Goal: Transaction & Acquisition: Purchase product/service

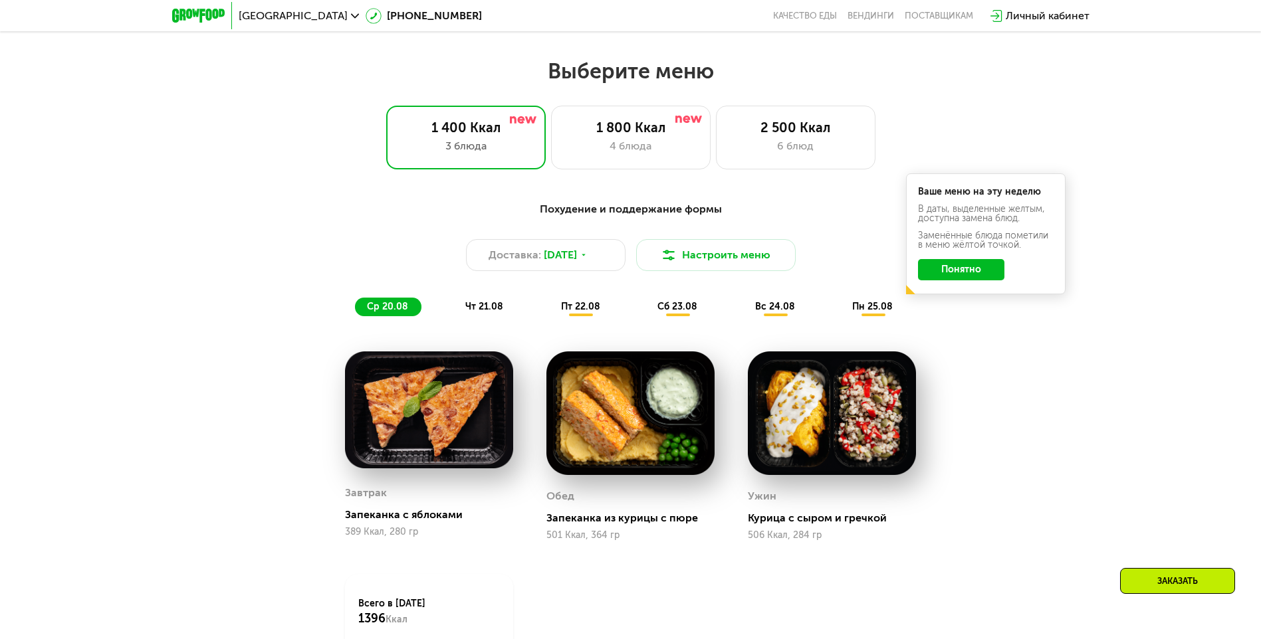
scroll to position [680, 0]
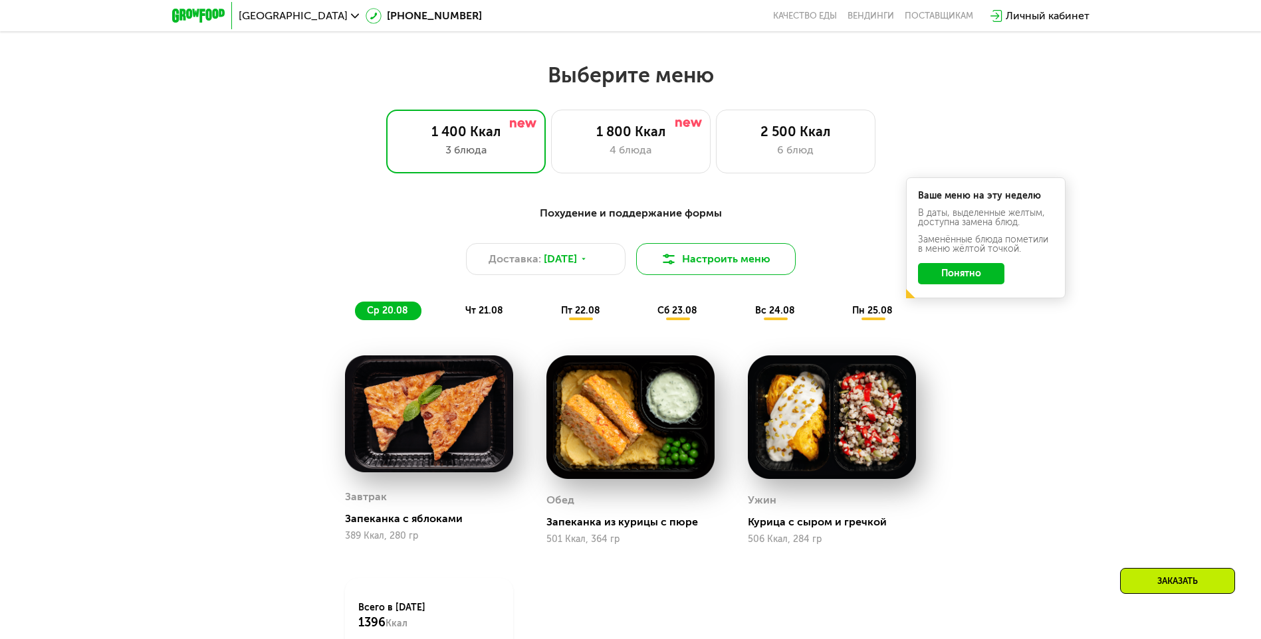
click at [717, 253] on button "Настроить меню" at bounding box center [715, 259] width 159 height 32
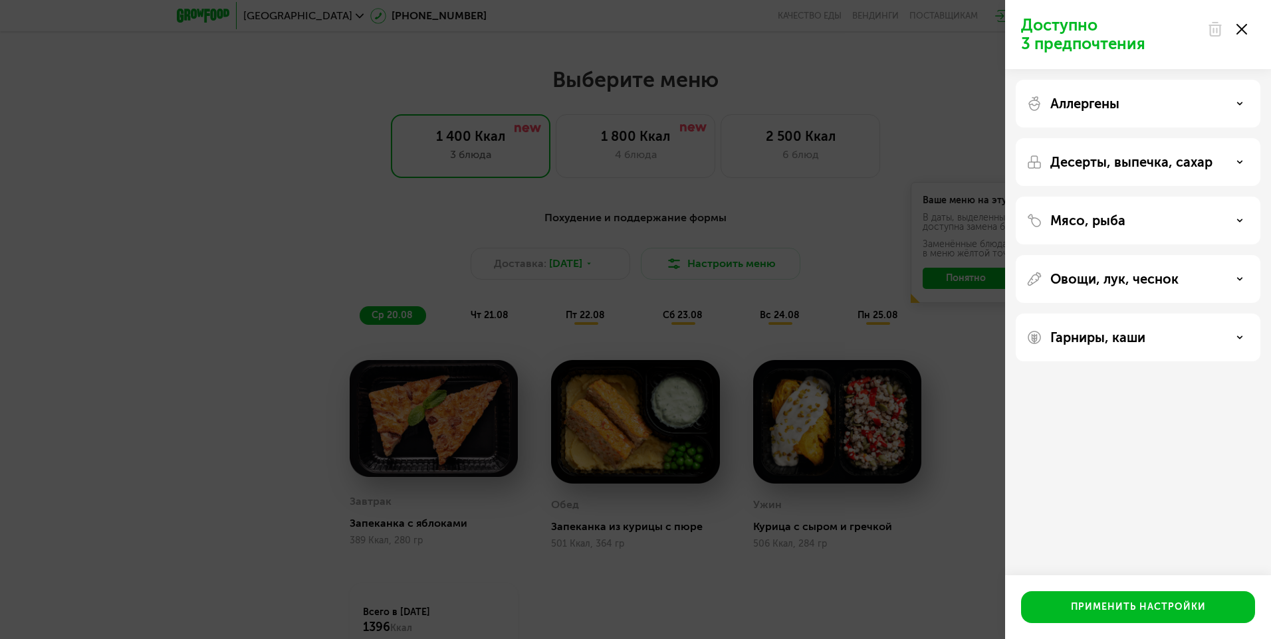
click at [1153, 101] on div "Аллергены" at bounding box center [1137, 104] width 223 height 16
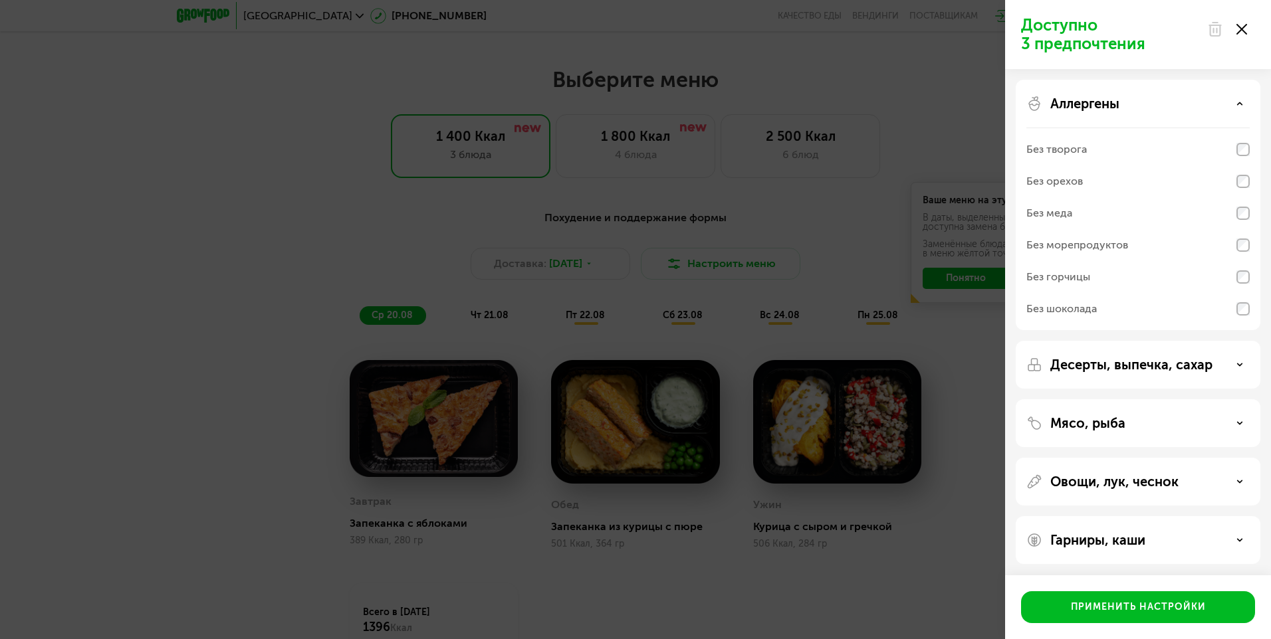
click at [1153, 101] on div "Аллергены" at bounding box center [1137, 104] width 223 height 16
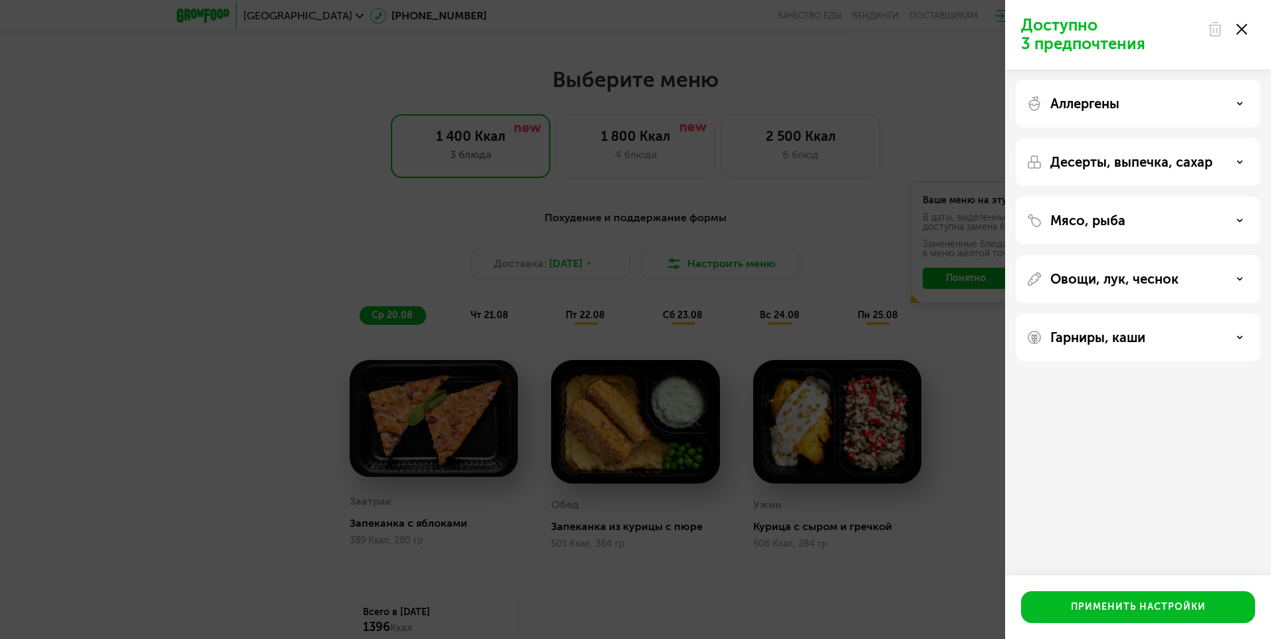
click at [1144, 197] on div "Десерты, выпечка, сахар" at bounding box center [1137, 221] width 245 height 48
click at [1143, 161] on p "Десерты, выпечка, сахар" at bounding box center [1131, 162] width 162 height 16
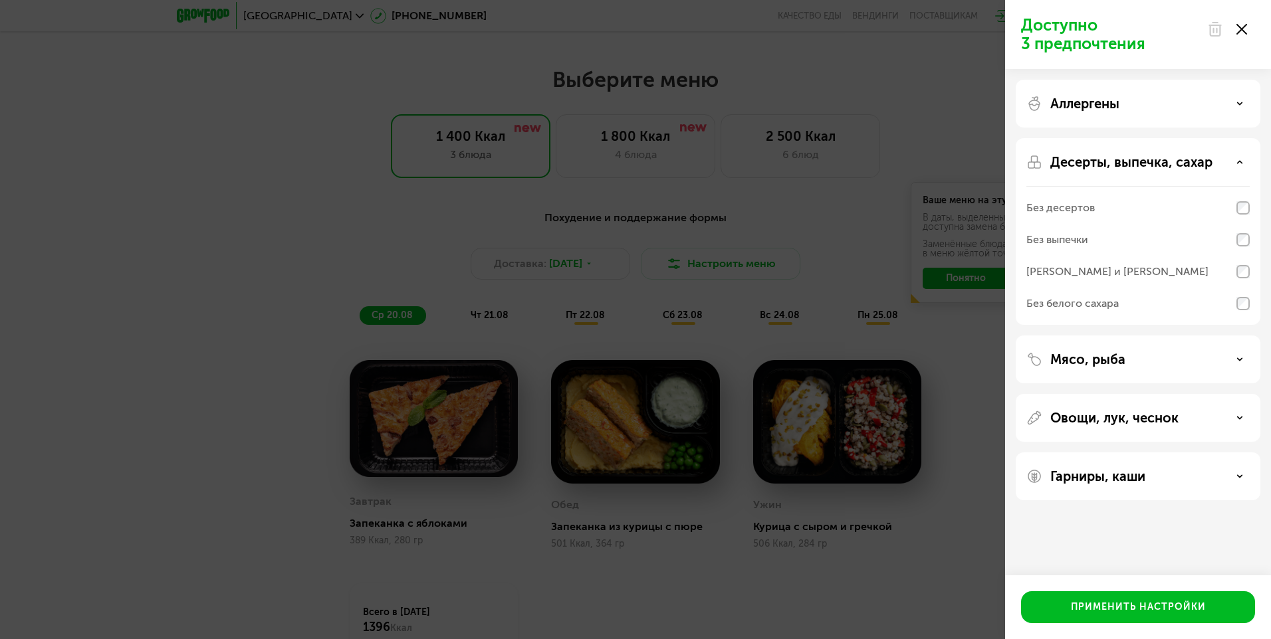
click at [1143, 161] on p "Десерты, выпечка, сахар" at bounding box center [1131, 162] width 162 height 16
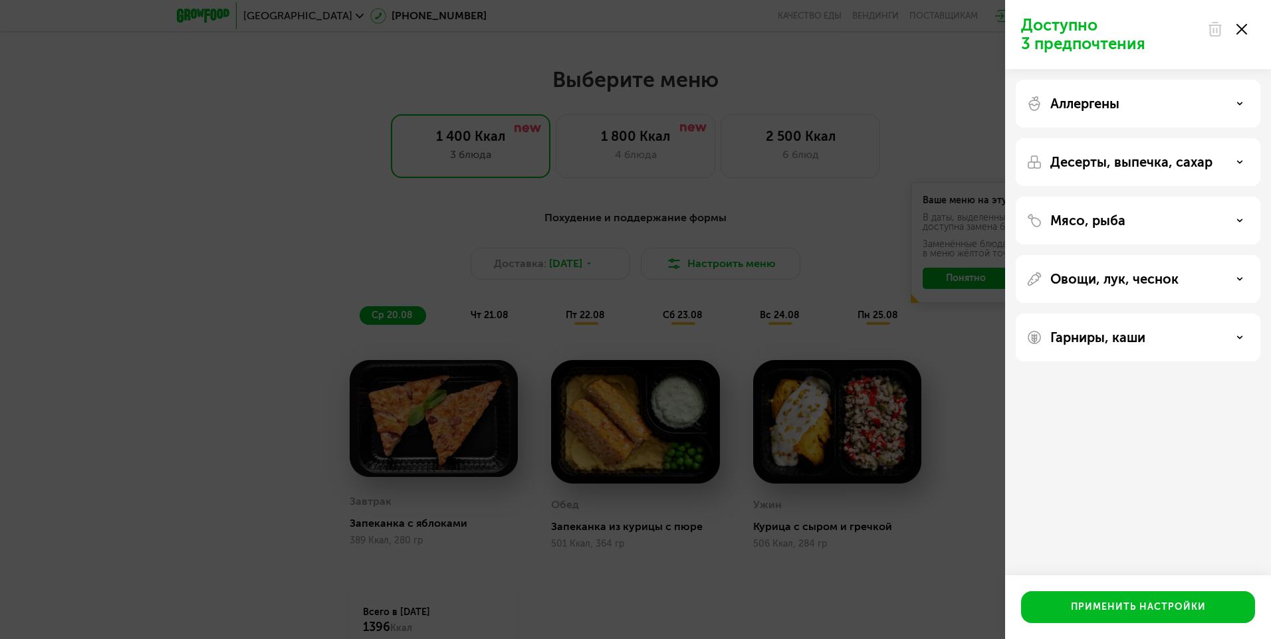
click at [1243, 33] on icon at bounding box center [1241, 29] width 11 height 11
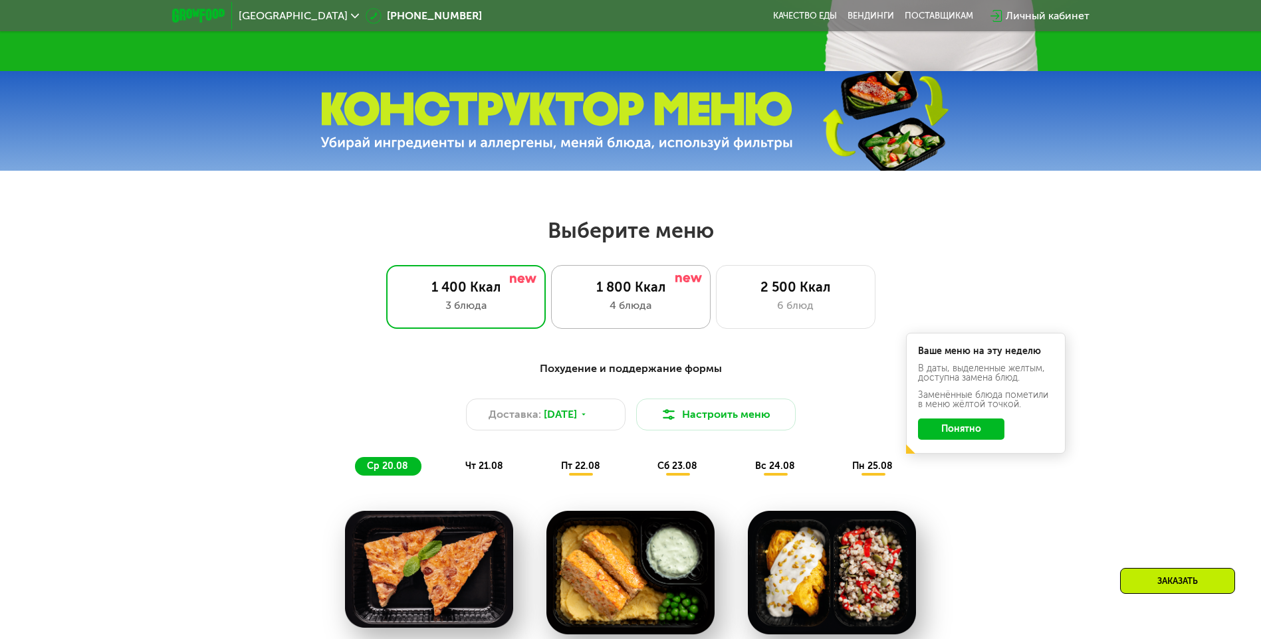
scroll to position [524, 0]
click at [946, 439] on button "Понятно" at bounding box center [961, 429] width 86 height 21
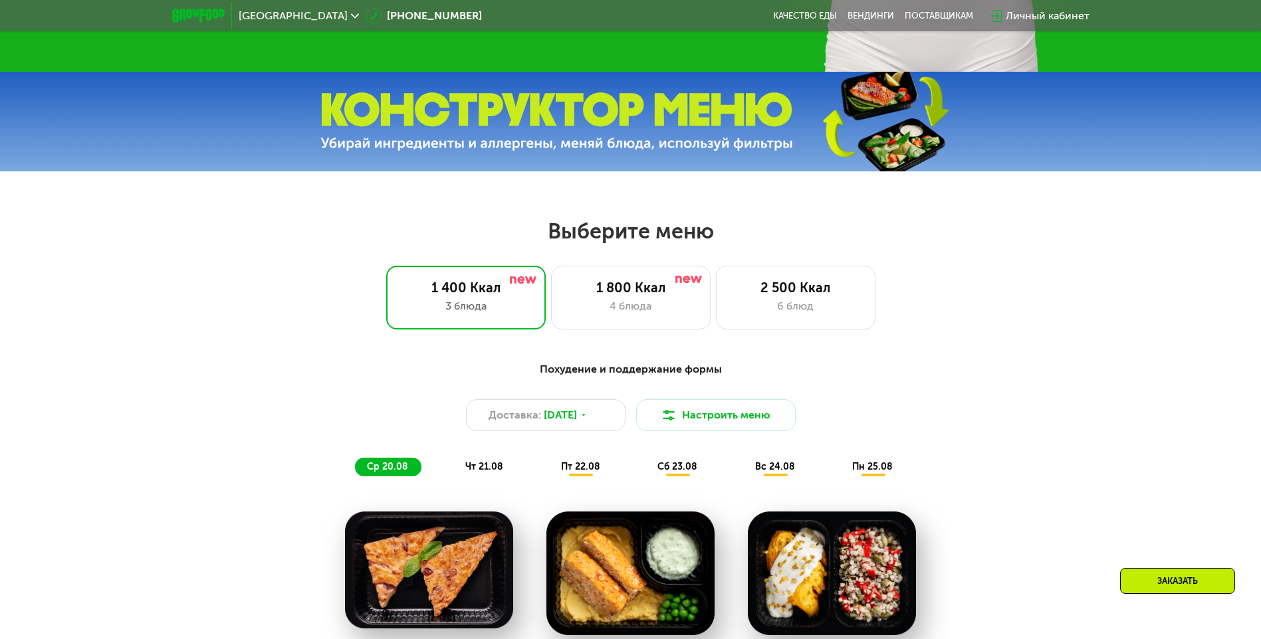
click at [579, 471] on span "пт 22.08" at bounding box center [580, 466] width 39 height 11
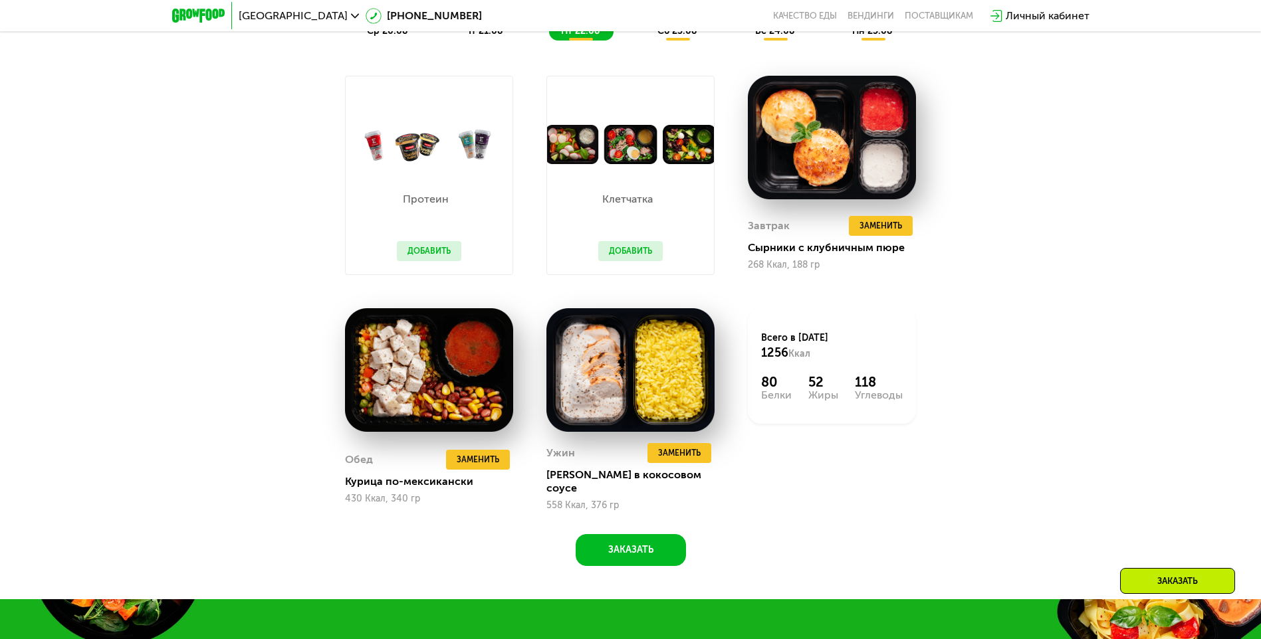
scroll to position [960, 0]
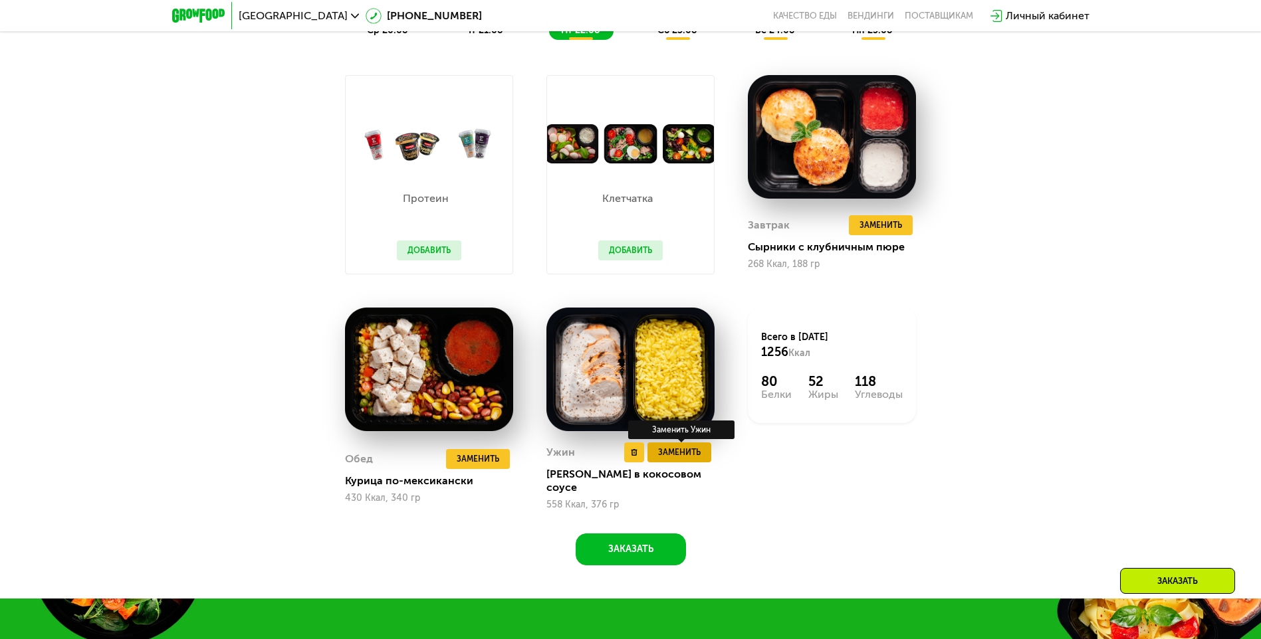
click at [676, 459] on span "Заменить" at bounding box center [679, 452] width 43 height 13
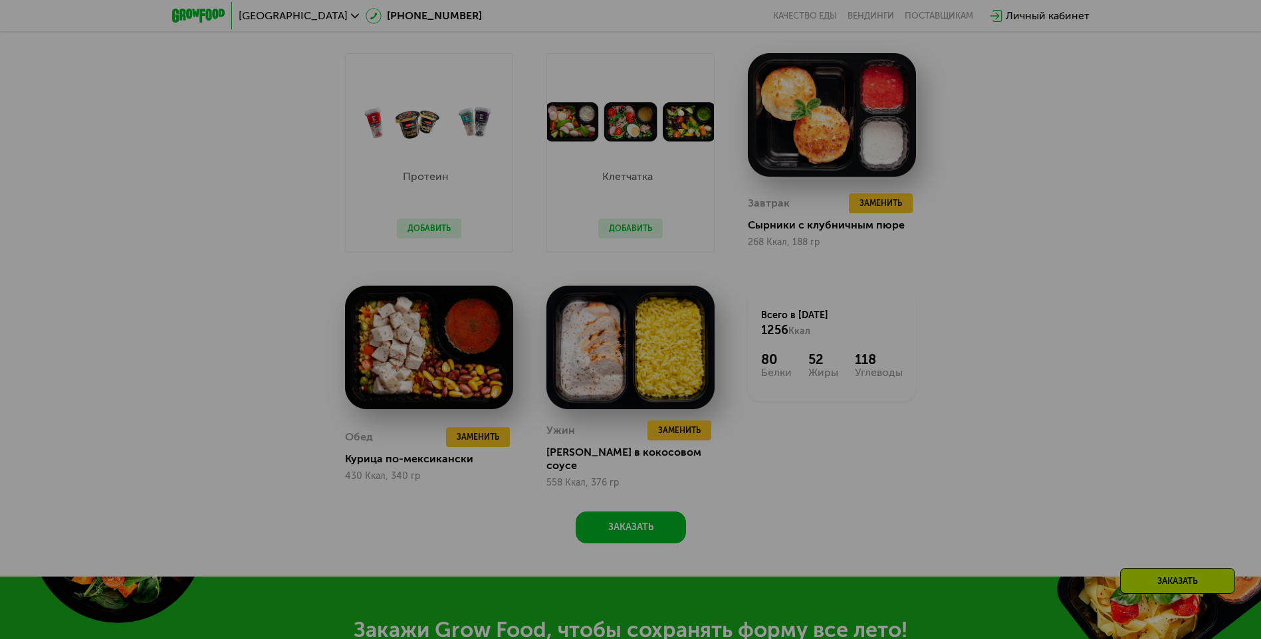
scroll to position [984, 0]
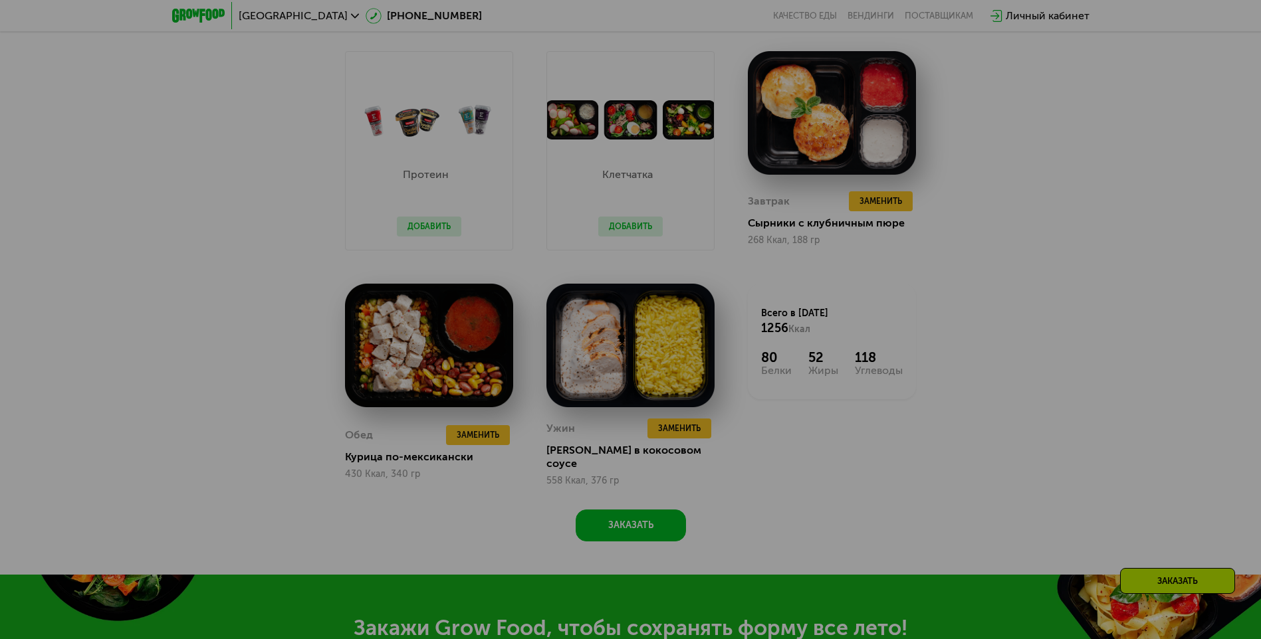
click at [793, 450] on div at bounding box center [630, 319] width 1261 height 639
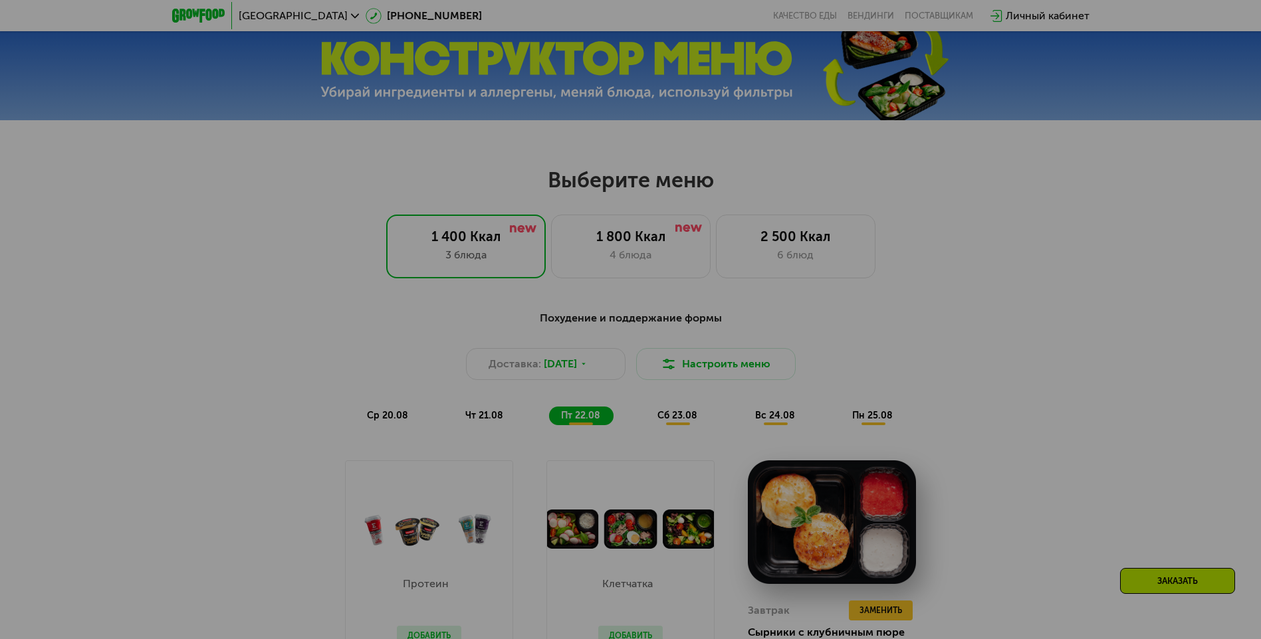
scroll to position [574, 0]
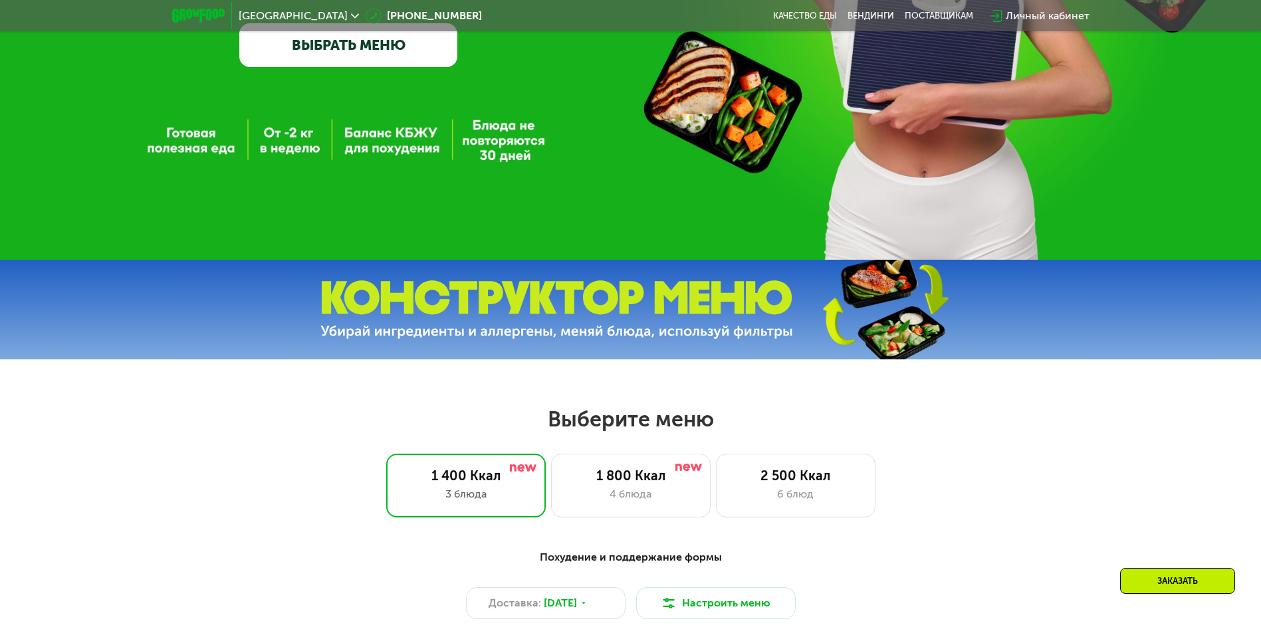
scroll to position [335, 0]
click at [716, 472] on div "1 800 Ккал 4 блюда" at bounding box center [795, 487] width 159 height 64
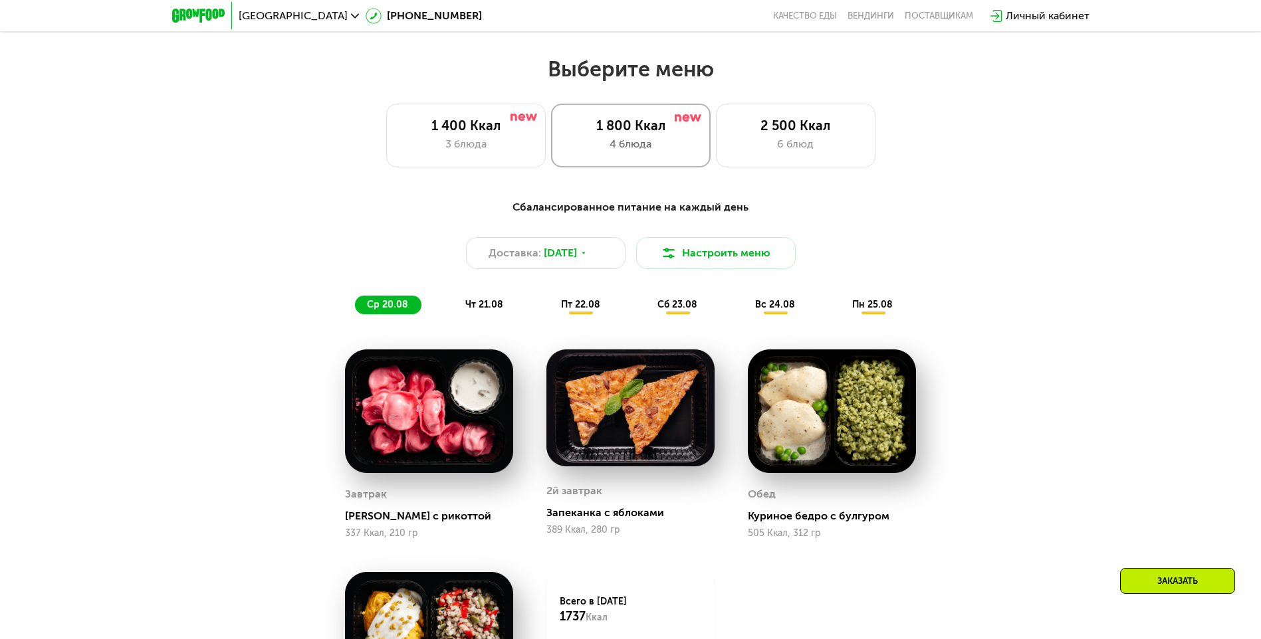
scroll to position [840, 0]
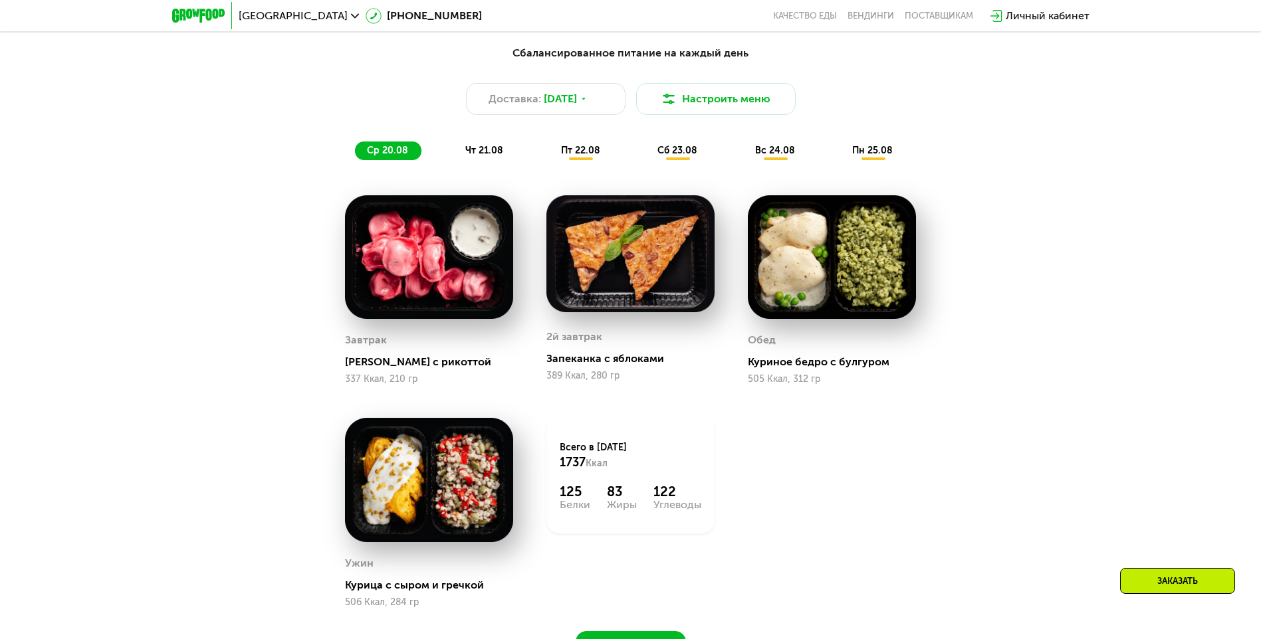
click at [499, 154] on span "чт 21.08" at bounding box center [484, 150] width 38 height 11
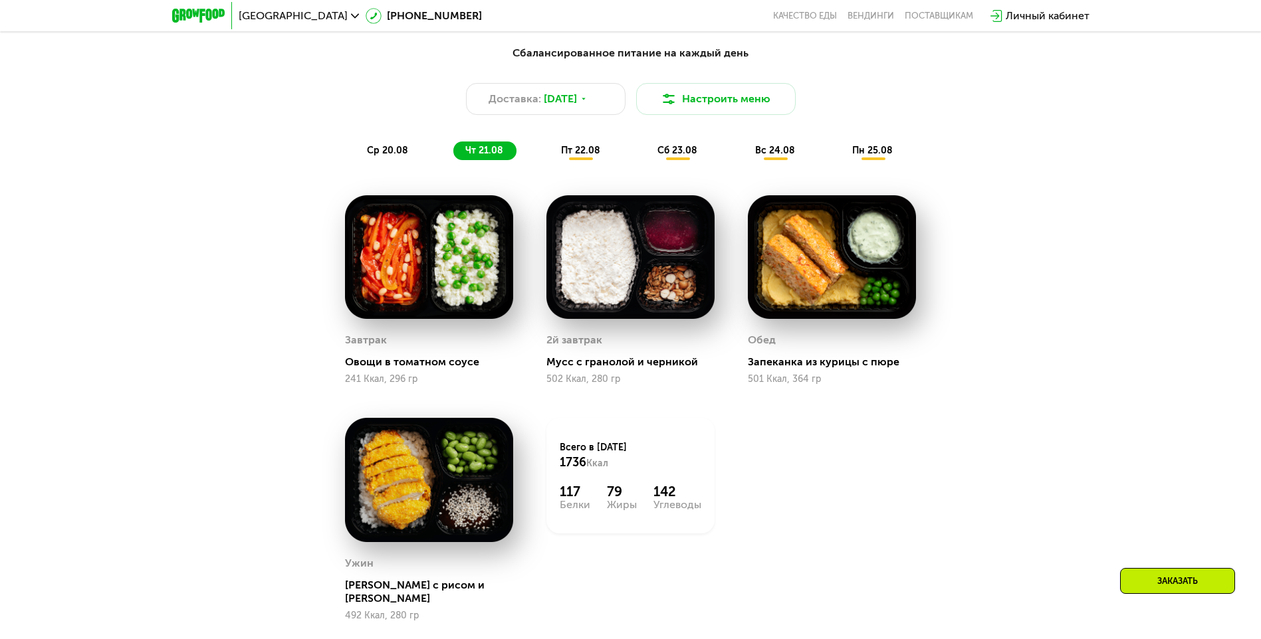
click at [645, 159] on div "пт 22.08" at bounding box center [677, 151] width 65 height 19
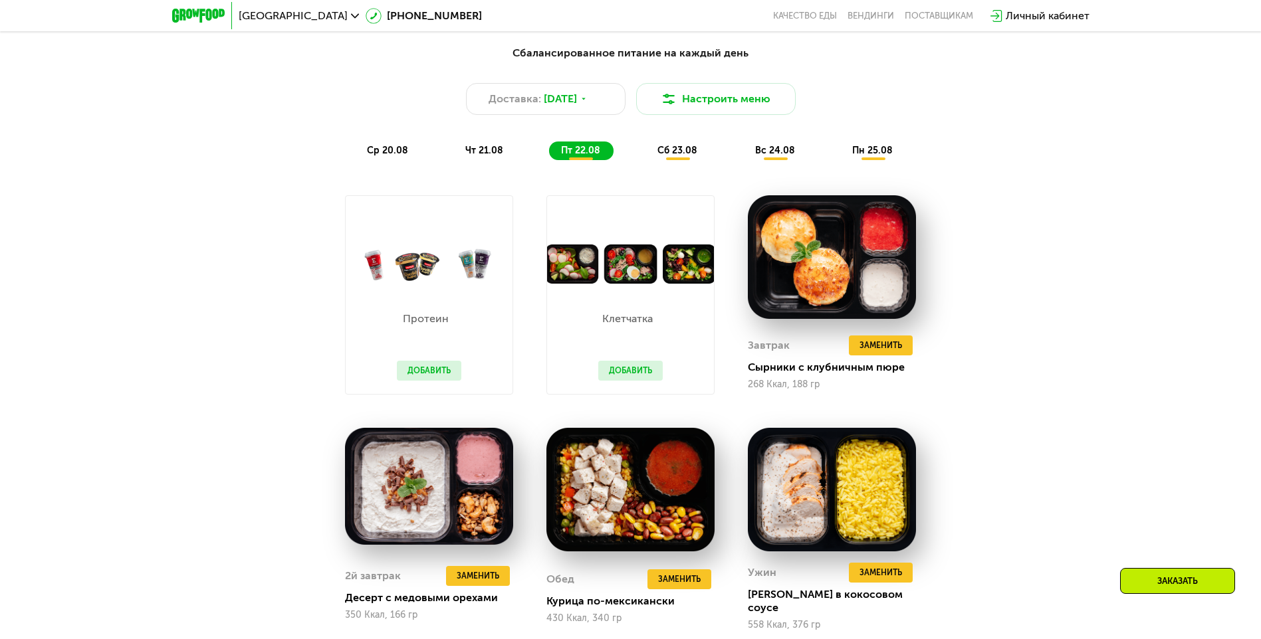
click at [426, 367] on button "Добавить" at bounding box center [429, 371] width 64 height 20
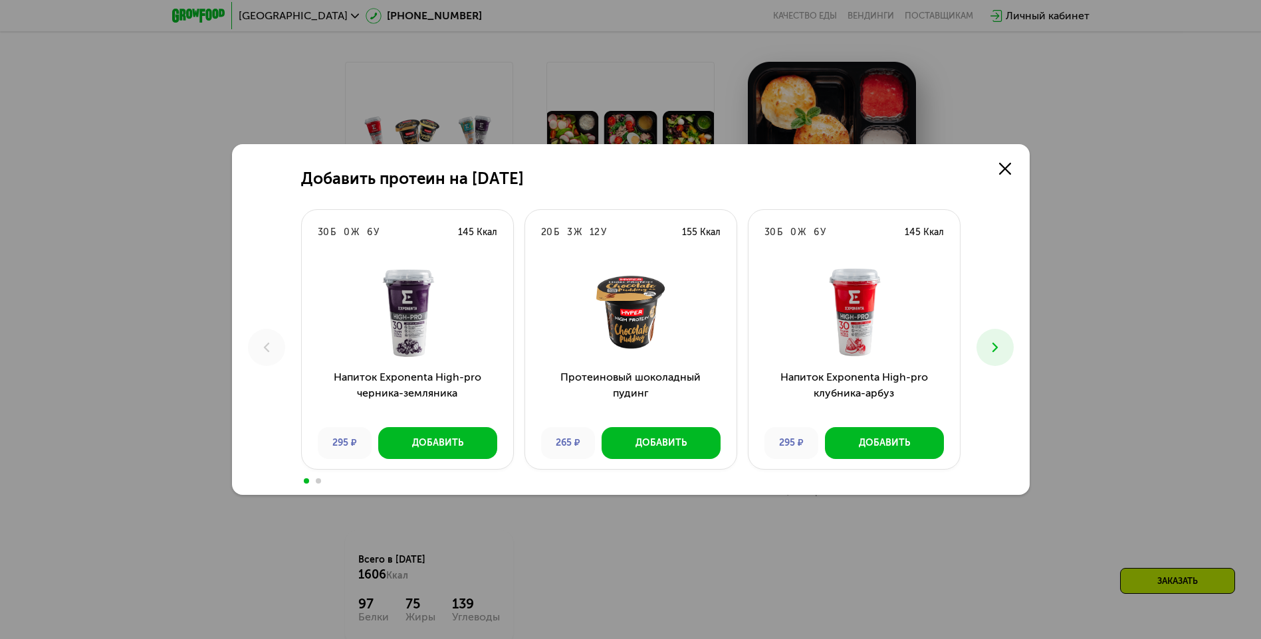
scroll to position [974, 0]
click at [999, 165] on icon at bounding box center [1005, 169] width 12 height 12
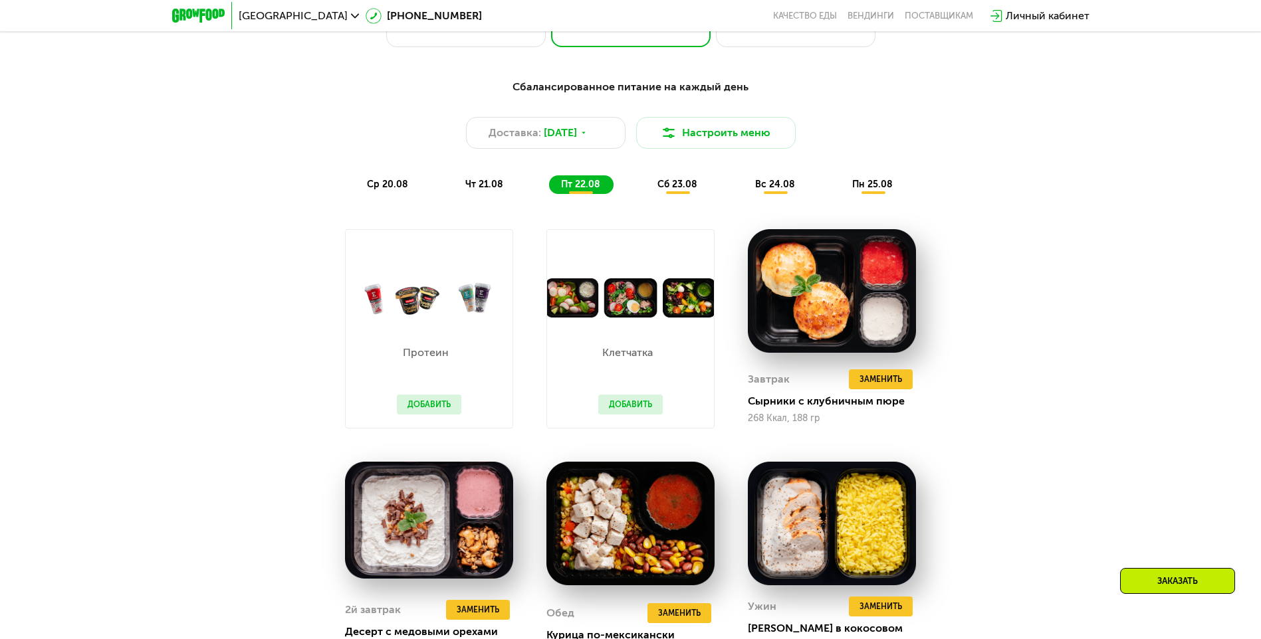
scroll to position [780, 0]
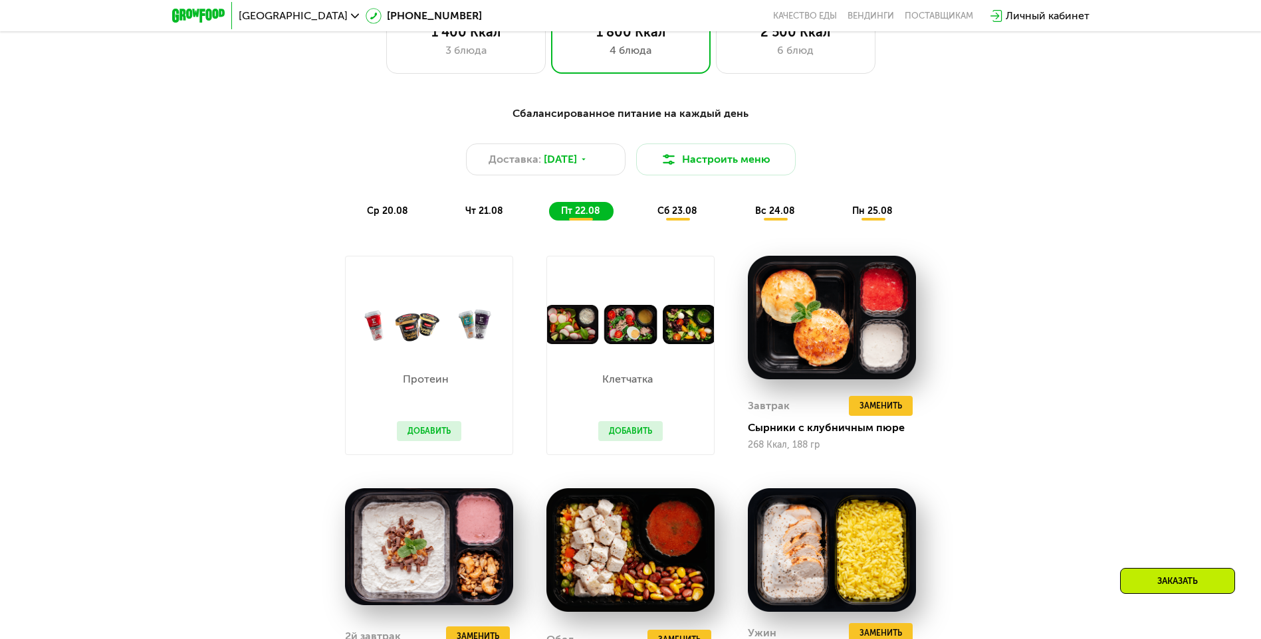
click at [625, 441] on button "Добавить" at bounding box center [630, 431] width 64 height 20
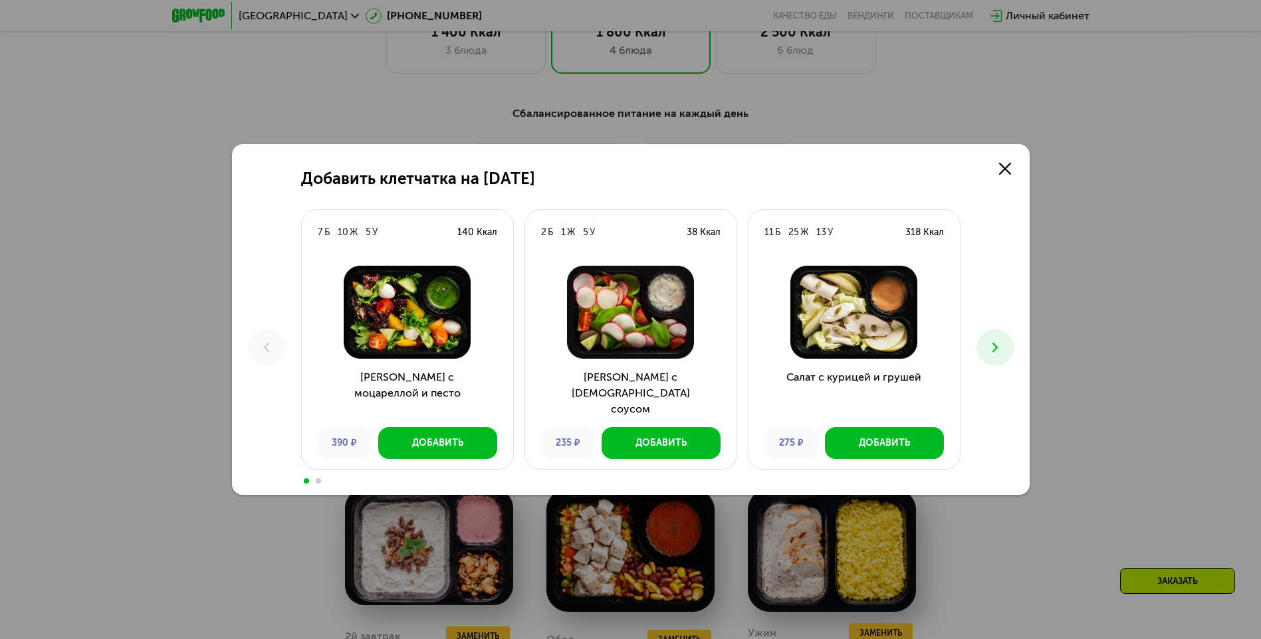
click at [1002, 342] on icon at bounding box center [995, 348] width 16 height 16
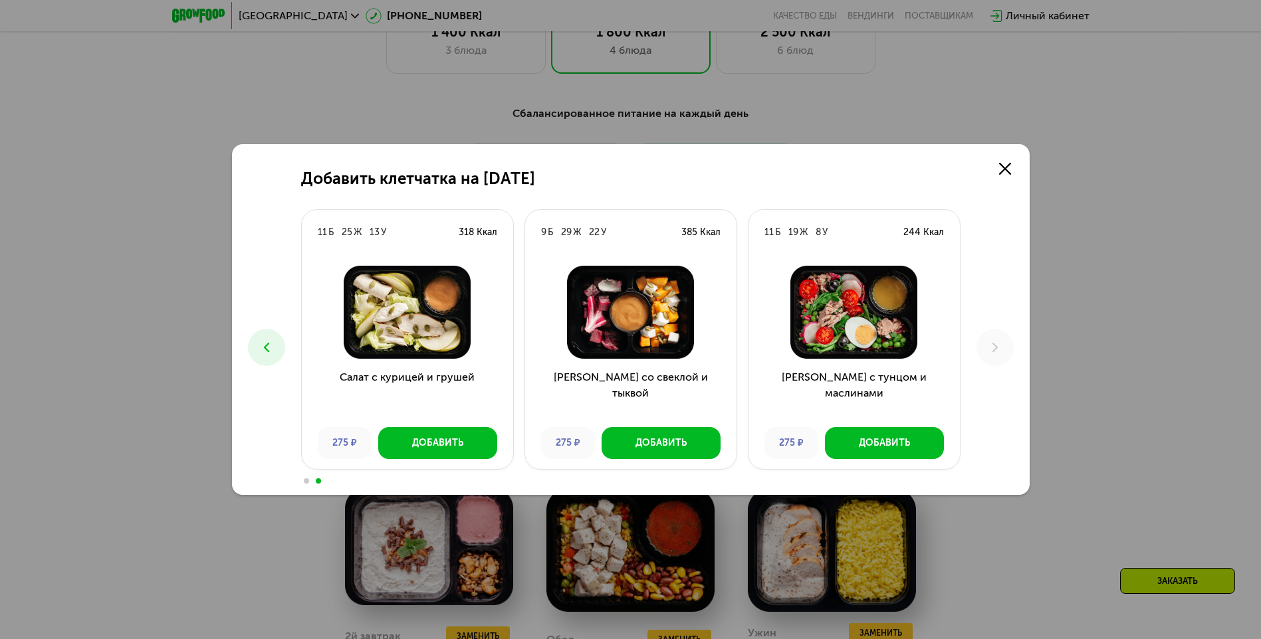
click at [1019, 162] on div "Добавить клетчатка на 22 августа 7 Б 10 Ж 5 У 140 Ккал Салат с моцареллой и пес…" at bounding box center [630, 319] width 797 height 351
click at [1002, 167] on use at bounding box center [1005, 169] width 12 height 12
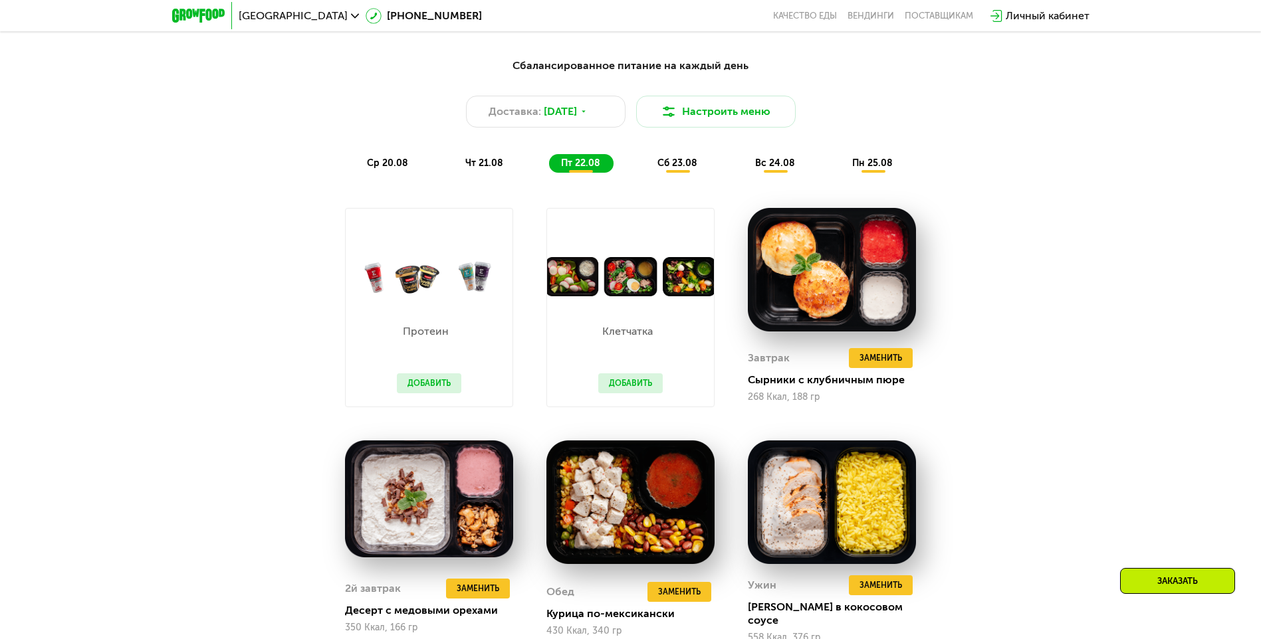
scroll to position [843, 0]
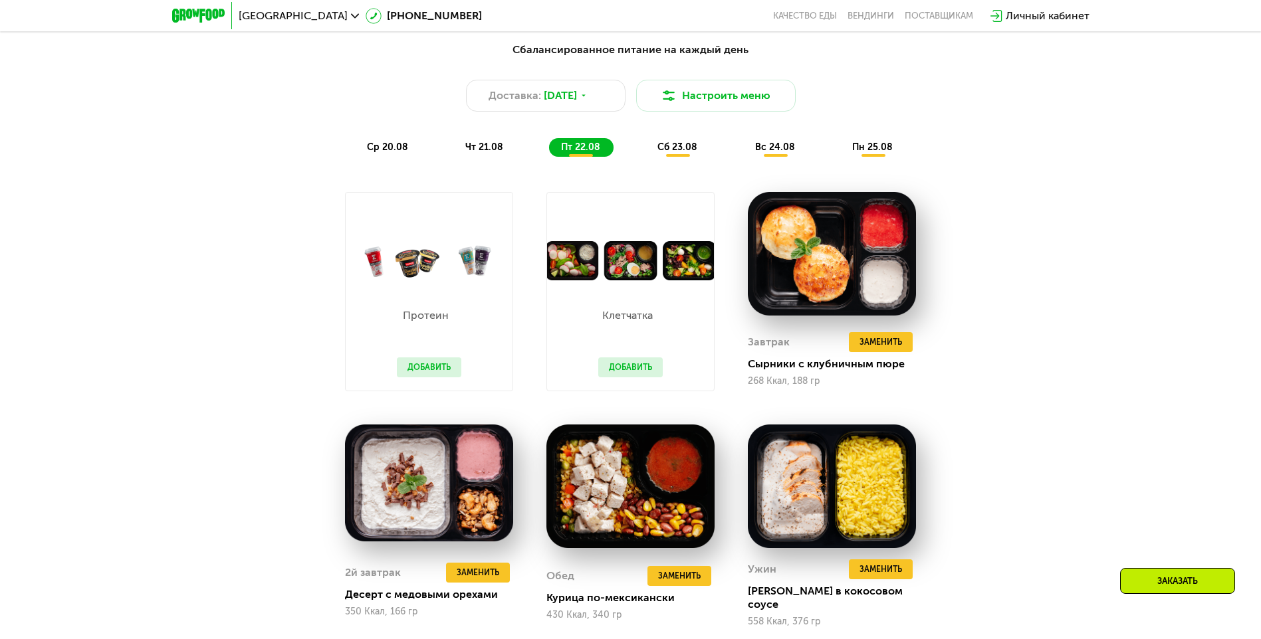
click at [1169, 591] on div "Заказать" at bounding box center [1177, 581] width 115 height 26
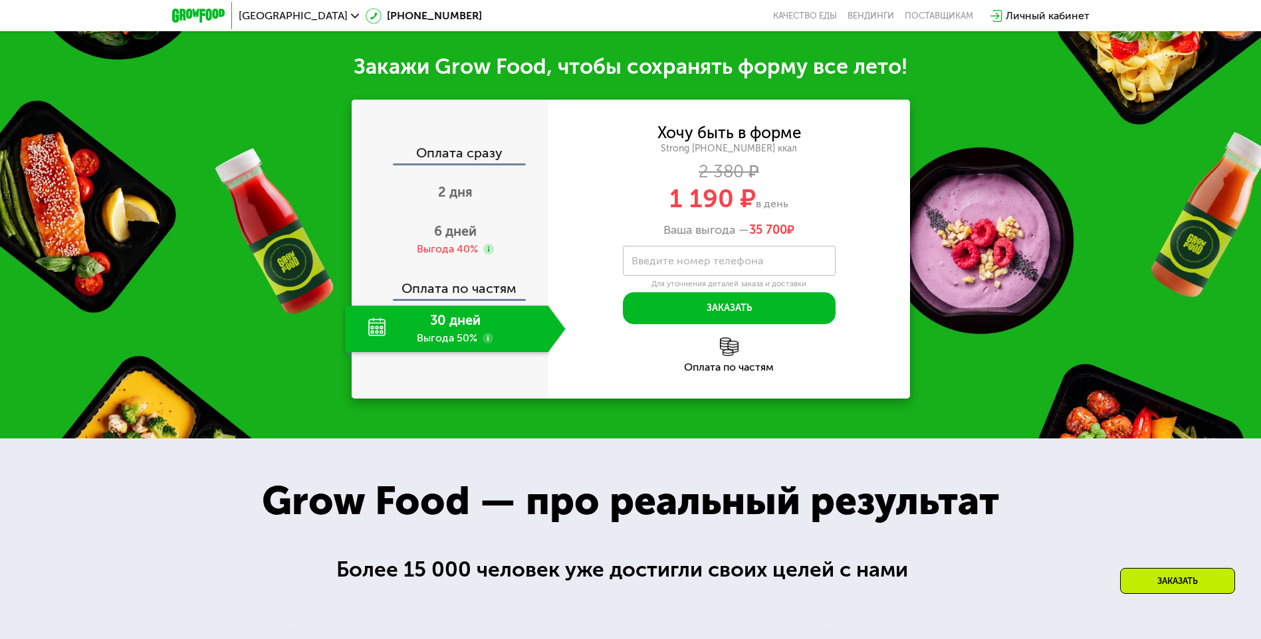
scroll to position [1699, 0]
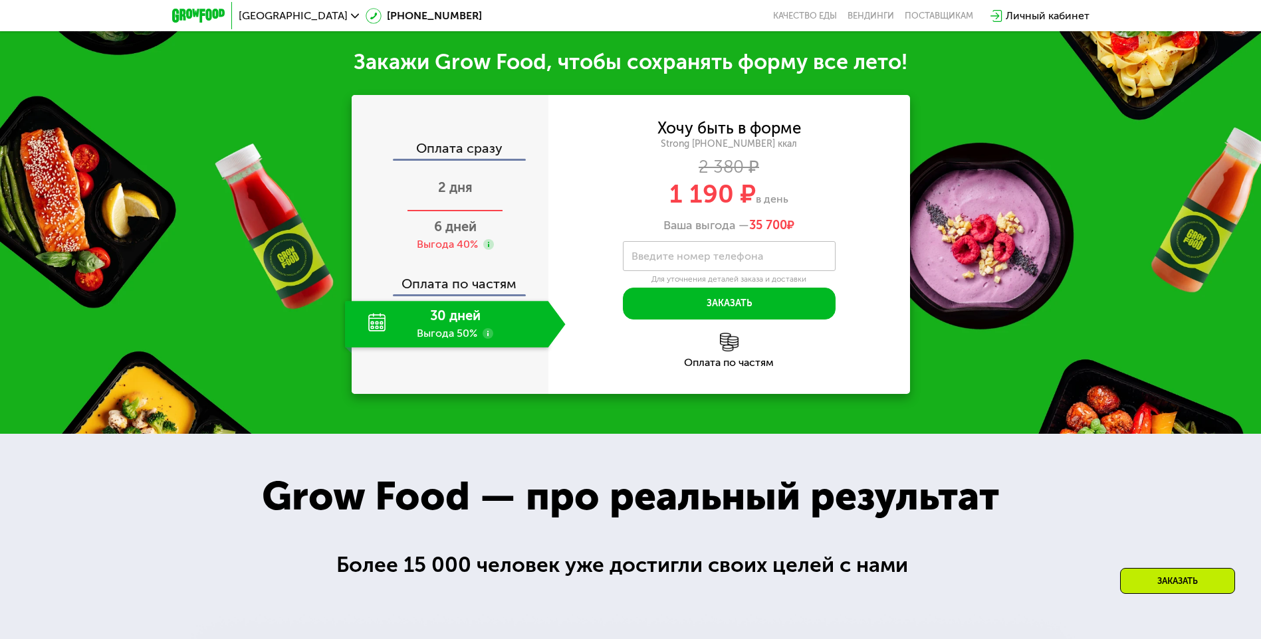
click at [470, 186] on span "2 дня" at bounding box center [455, 187] width 35 height 16
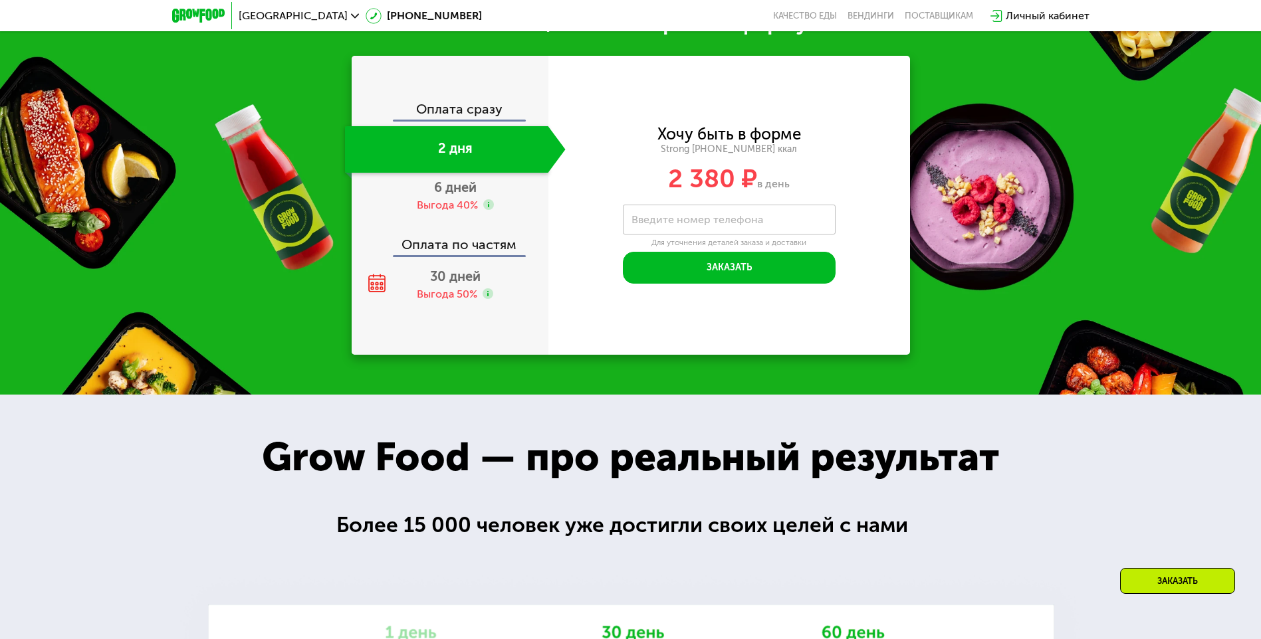
scroll to position [1503, 0]
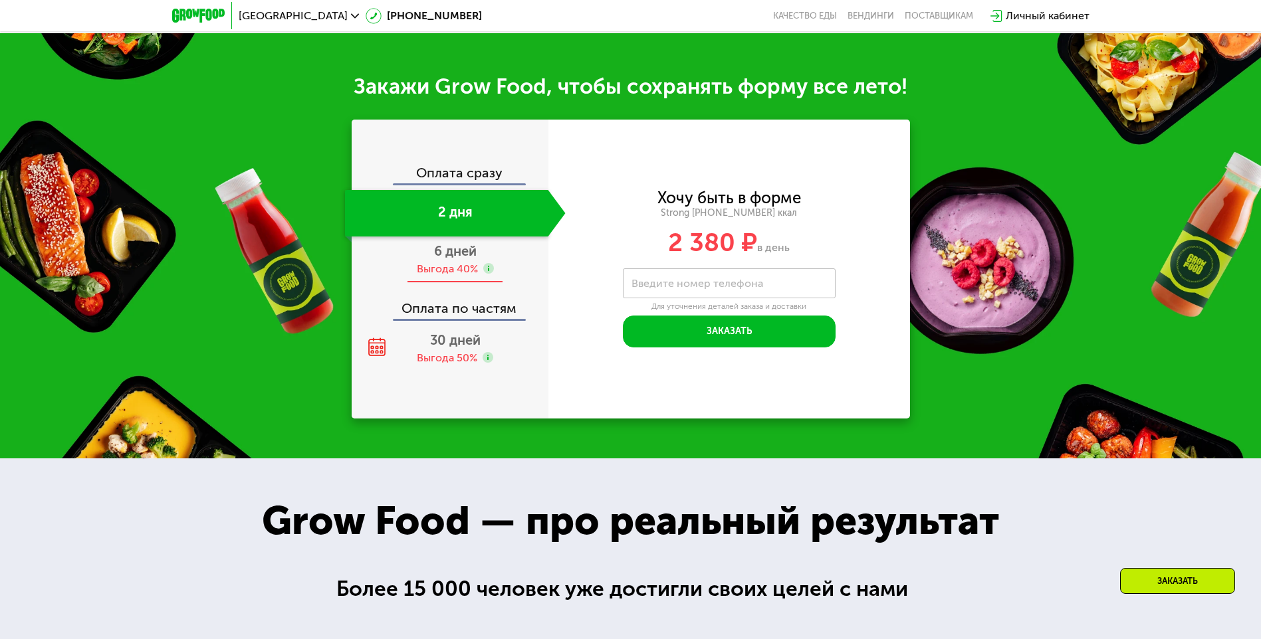
click at [450, 259] on span "6 дней" at bounding box center [455, 251] width 43 height 16
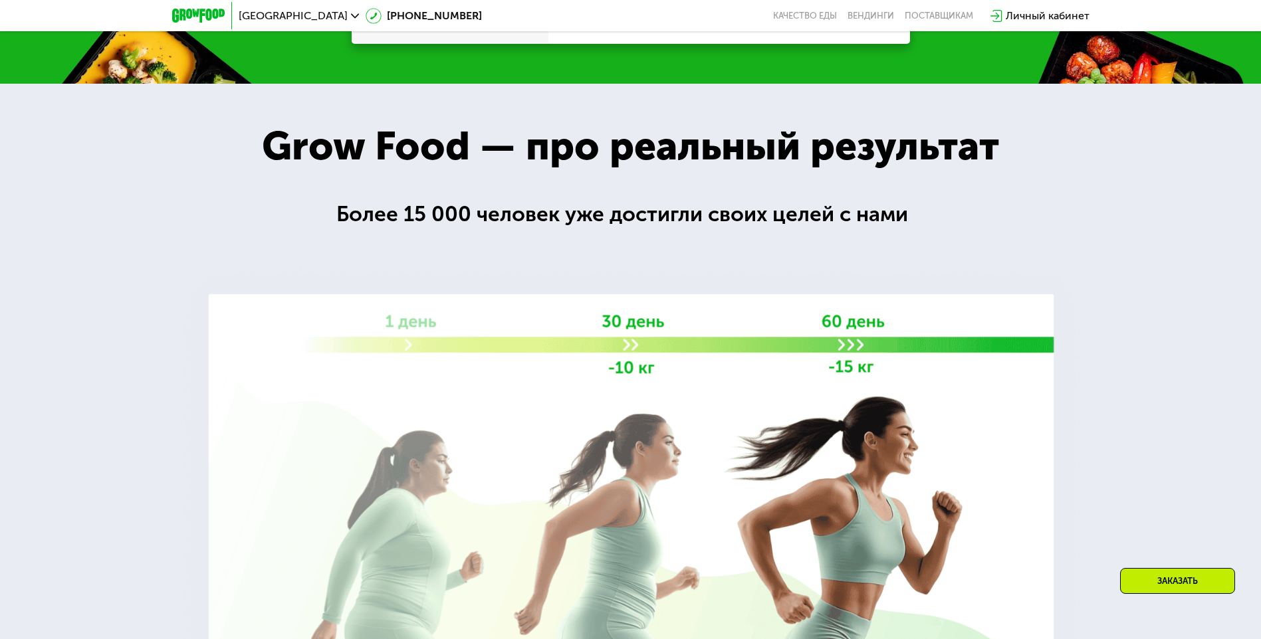
scroll to position [1879, 0]
